Goal: Task Accomplishment & Management: Manage account settings

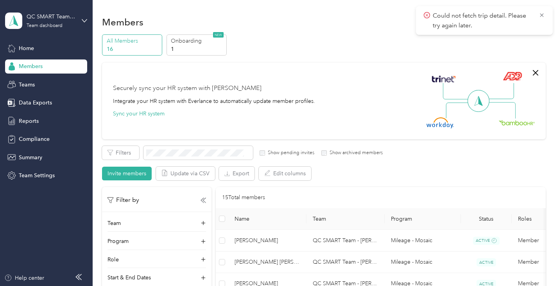
scroll to position [385, 0]
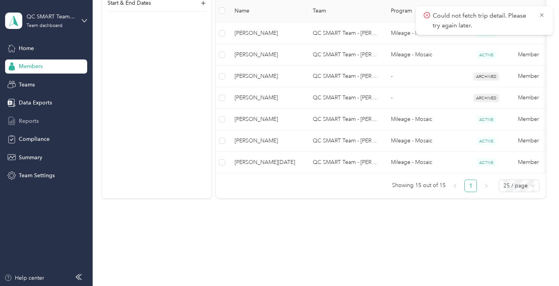
click at [29, 118] on span "Reports" at bounding box center [29, 121] width 20 height 8
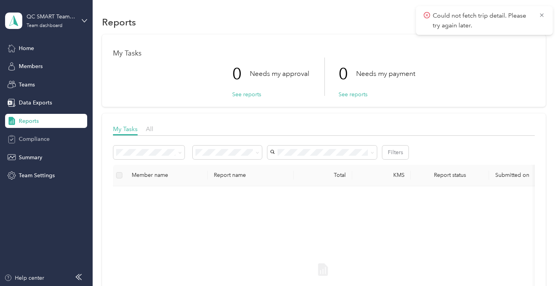
click at [29, 136] on span "Compliance" at bounding box center [34, 139] width 31 height 8
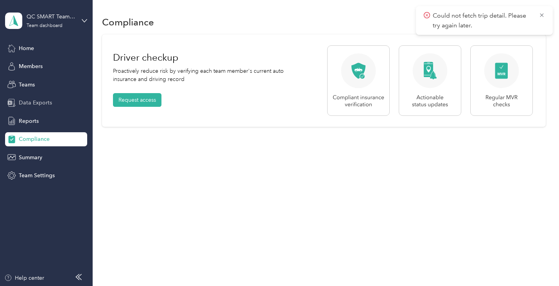
click at [27, 104] on span "Data Exports" at bounding box center [35, 103] width 33 height 8
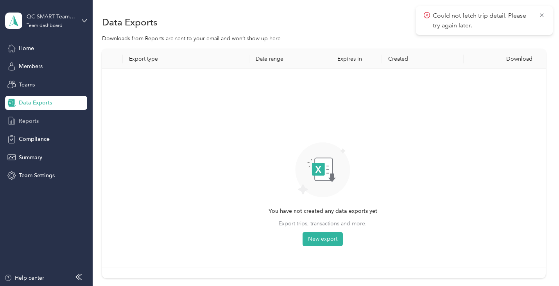
click at [31, 123] on span "Reports" at bounding box center [29, 121] width 20 height 8
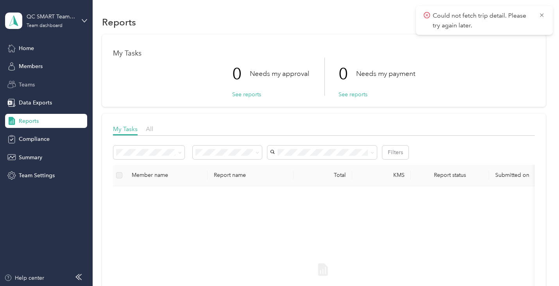
click at [31, 85] on span "Teams" at bounding box center [27, 85] width 16 height 8
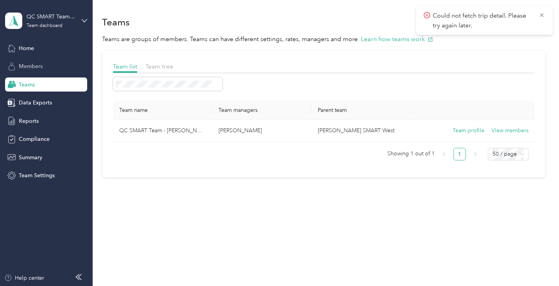
click at [32, 63] on span "Members" at bounding box center [31, 66] width 24 height 8
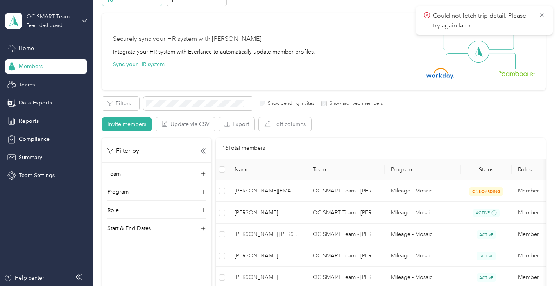
scroll to position [39, 0]
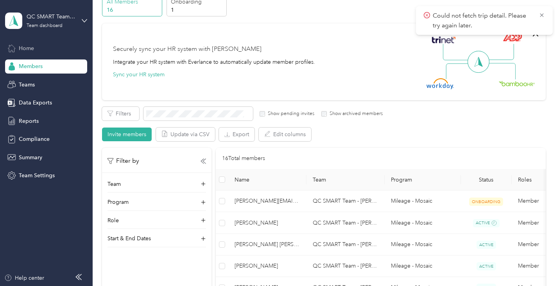
click at [20, 45] on span "Home" at bounding box center [26, 48] width 15 height 8
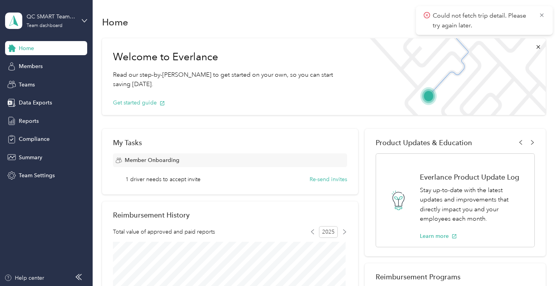
click at [37, 51] on div "Home" at bounding box center [46, 48] width 82 height 14
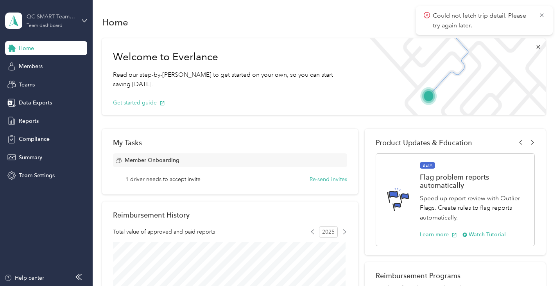
click at [69, 15] on div "QC SMART Team - [PERSON_NAME]" at bounding box center [51, 17] width 49 height 8
click at [42, 82] on div "Personal dashboard" at bounding box center [36, 78] width 49 height 8
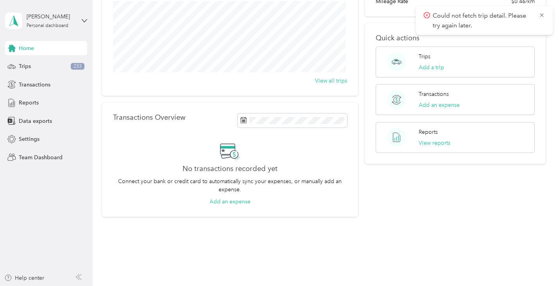
scroll to position [112, 0]
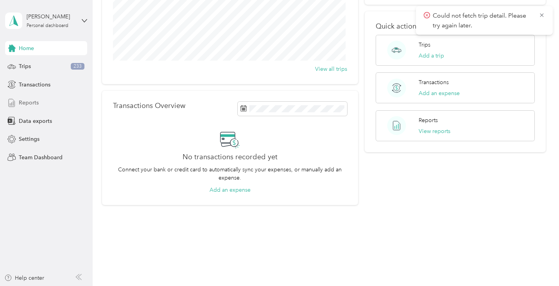
click at [32, 101] on span "Reports" at bounding box center [29, 103] width 20 height 8
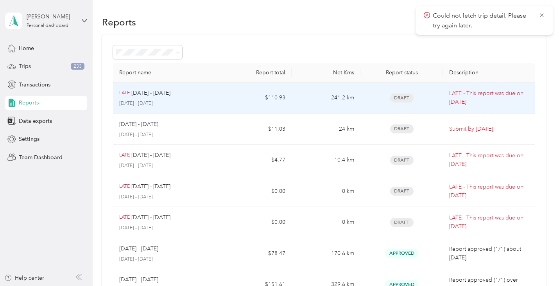
click at [395, 96] on span "Draft" at bounding box center [401, 97] width 23 height 9
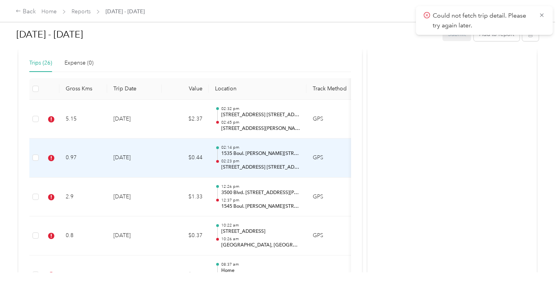
scroll to position [235, 0]
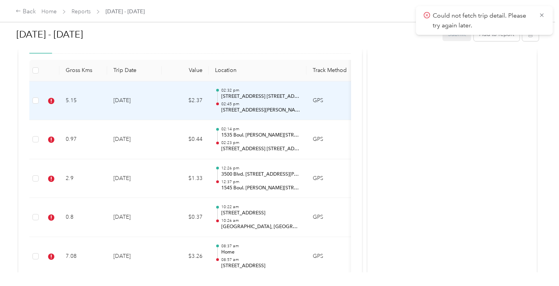
click at [130, 101] on td "[DATE]" at bounding box center [134, 100] width 55 height 39
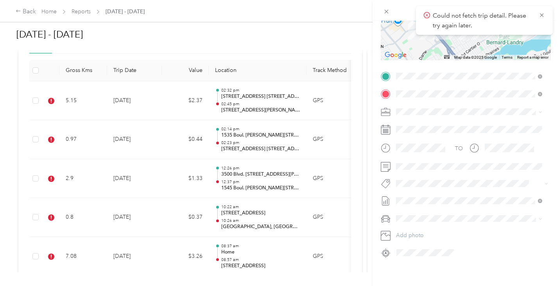
scroll to position [78, 0]
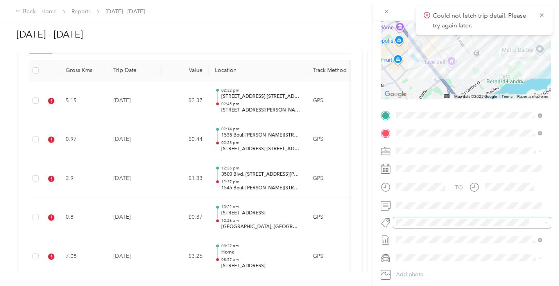
click at [421, 228] on span at bounding box center [472, 222] width 158 height 11
